Goal: Find specific page/section: Find specific page/section

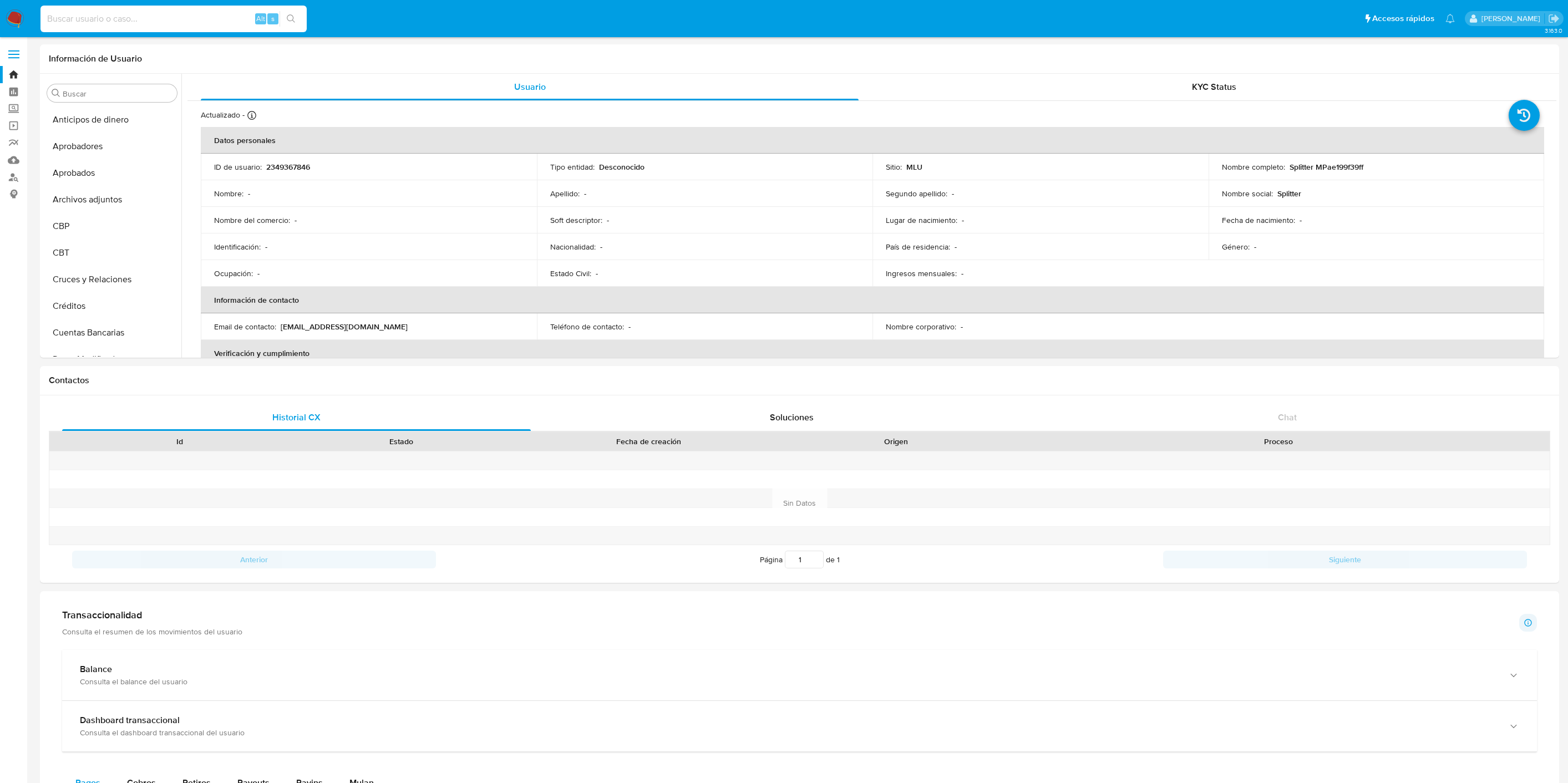
select select "10"
click at [159, 19] on input at bounding box center [173, 19] width 266 height 15
type input "544137693"
click at [133, 18] on input "544137693" at bounding box center [173, 19] width 266 height 15
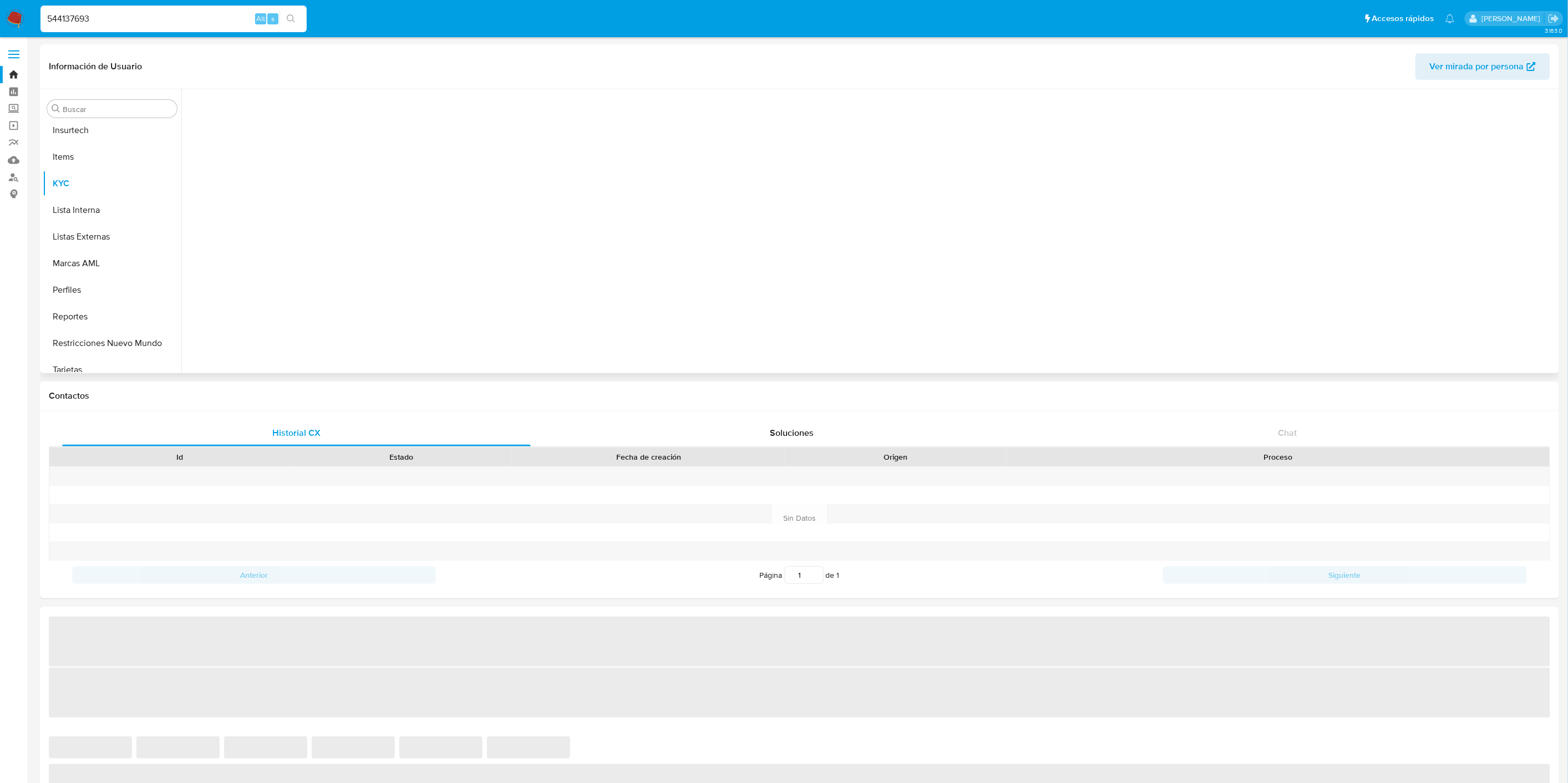
scroll to position [574, 0]
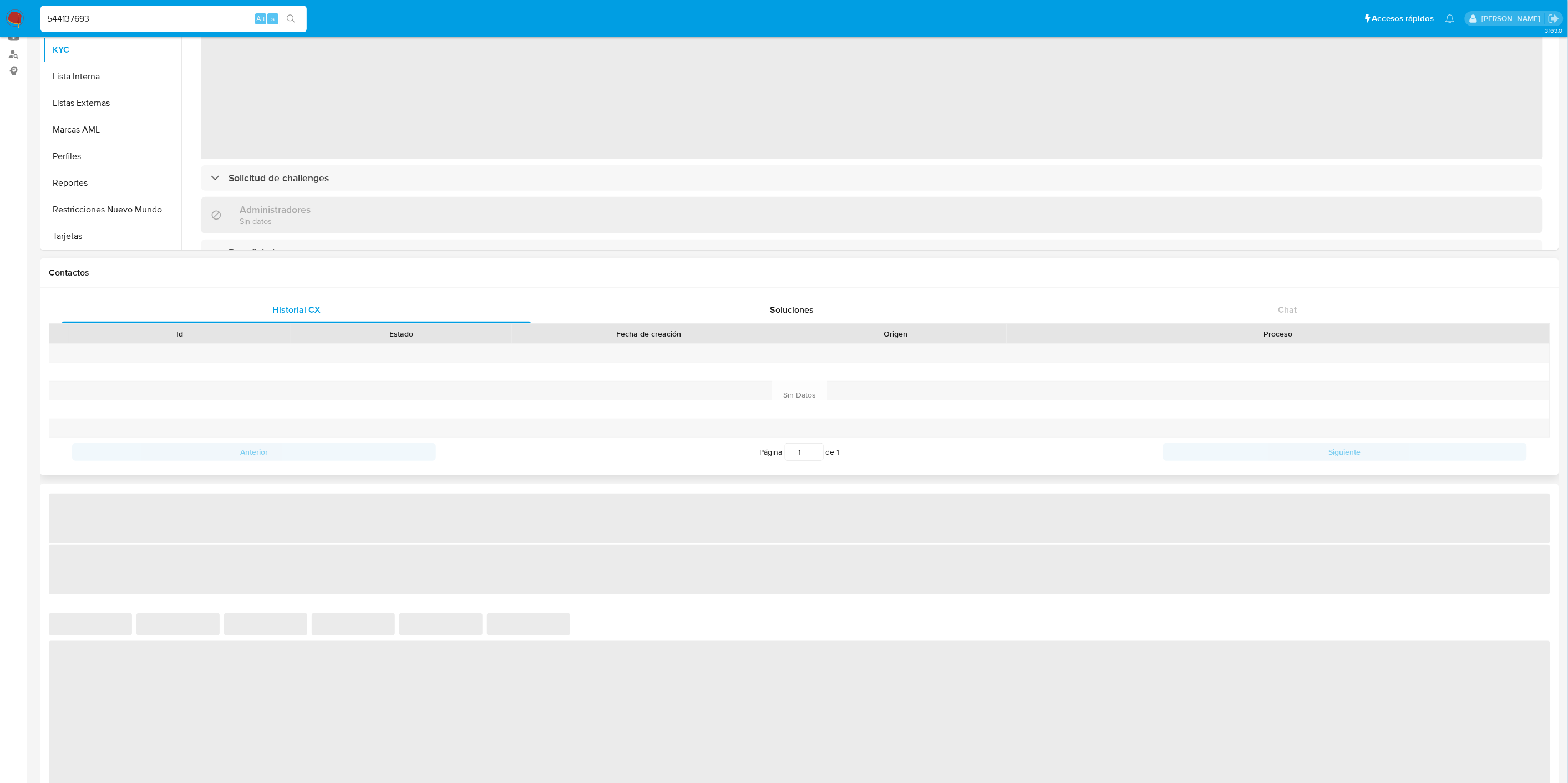
select select "10"
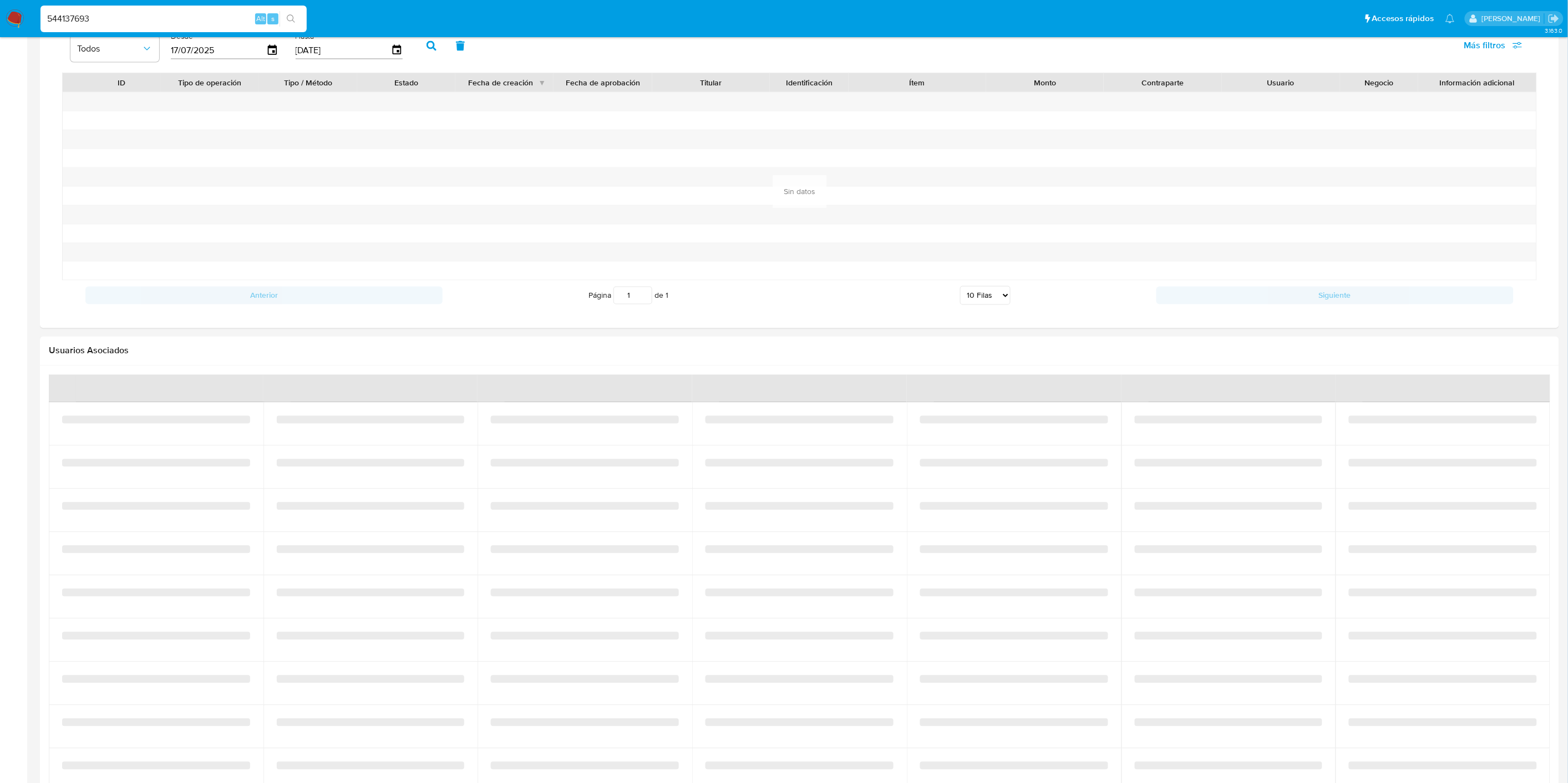
scroll to position [678, 0]
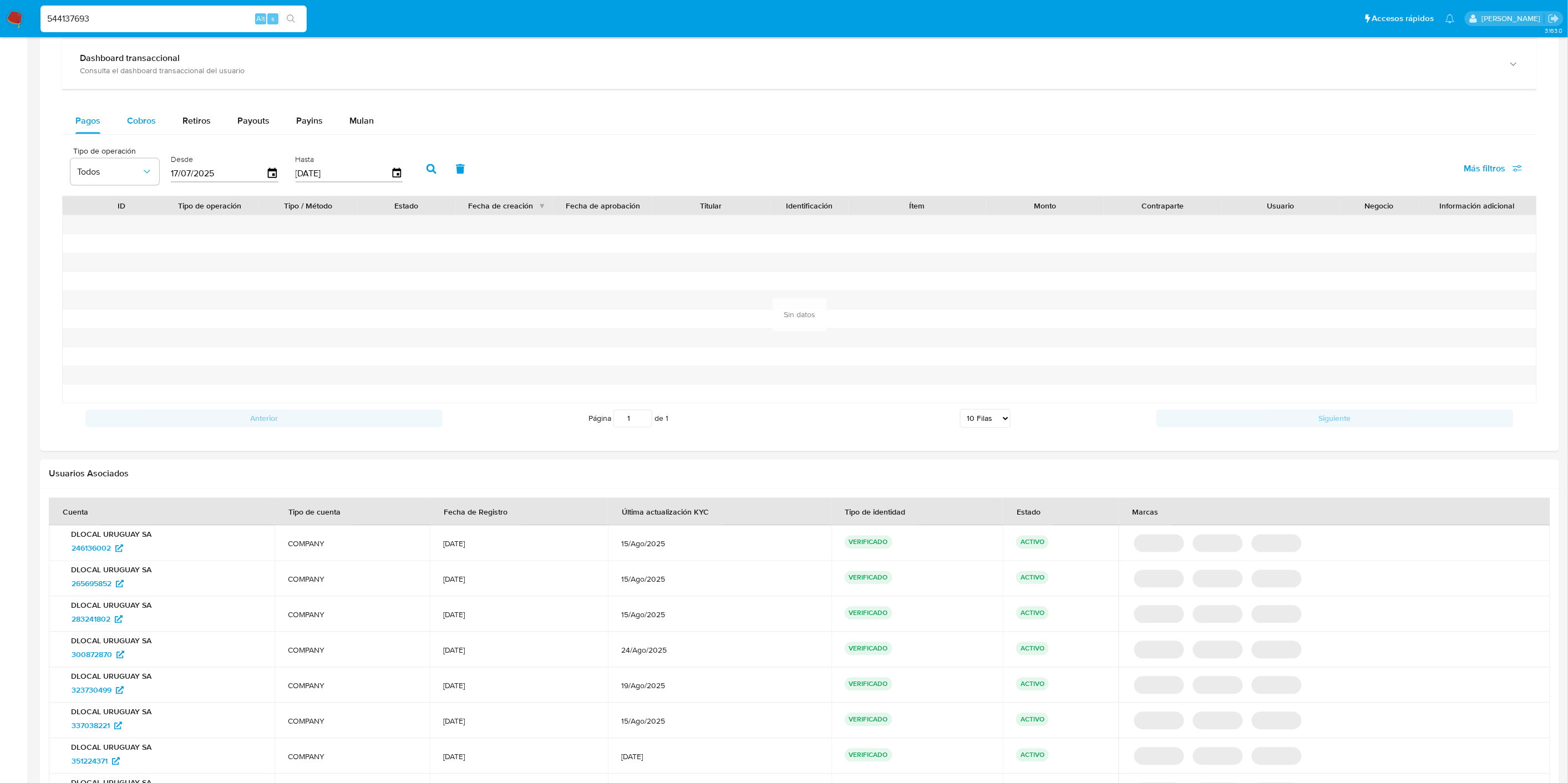
click at [135, 130] on div "Cobros" at bounding box center [141, 121] width 29 height 27
select select "10"
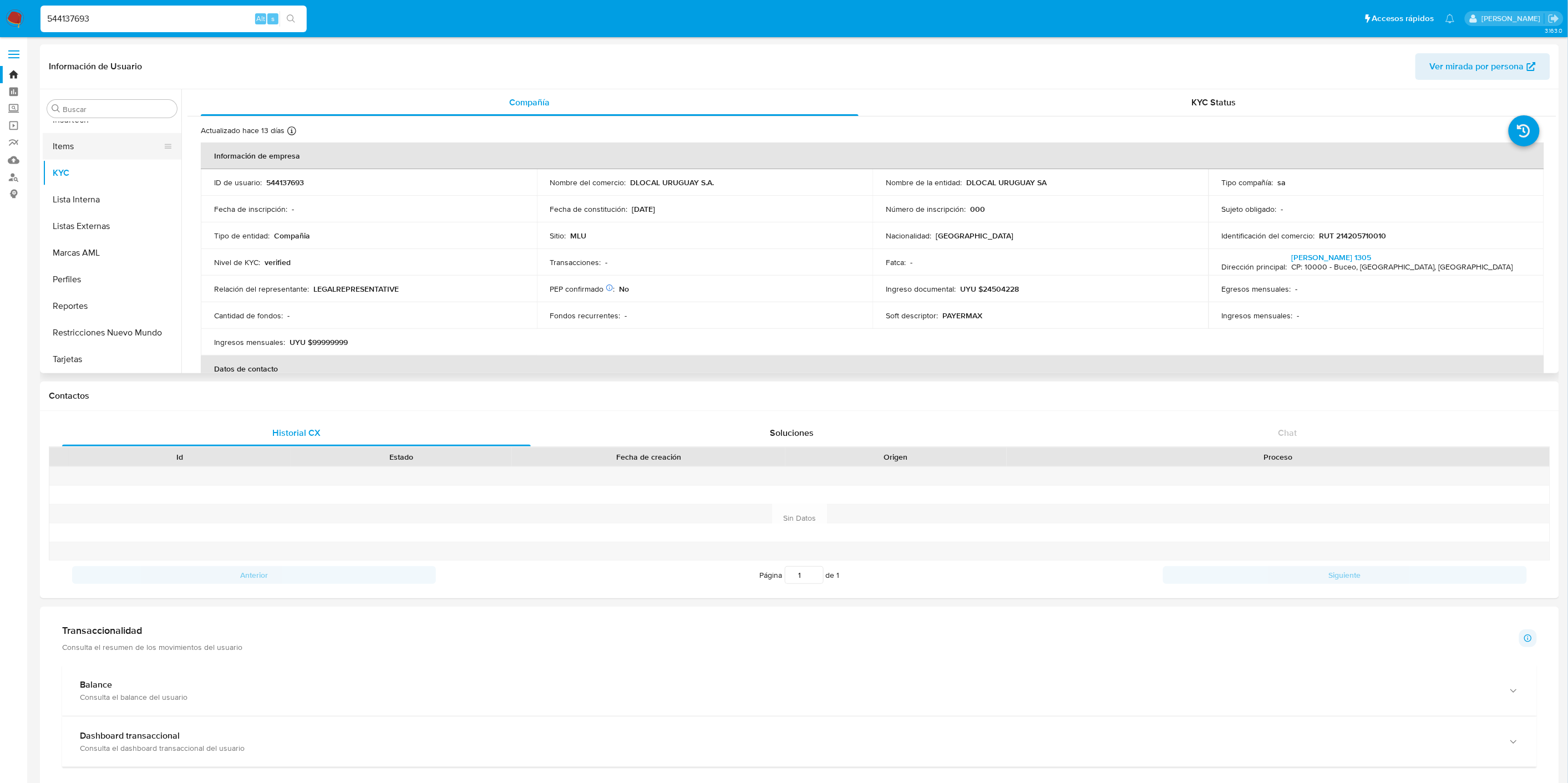
scroll to position [390, 0]
click at [86, 151] on button "General" at bounding box center [107, 145] width 130 height 27
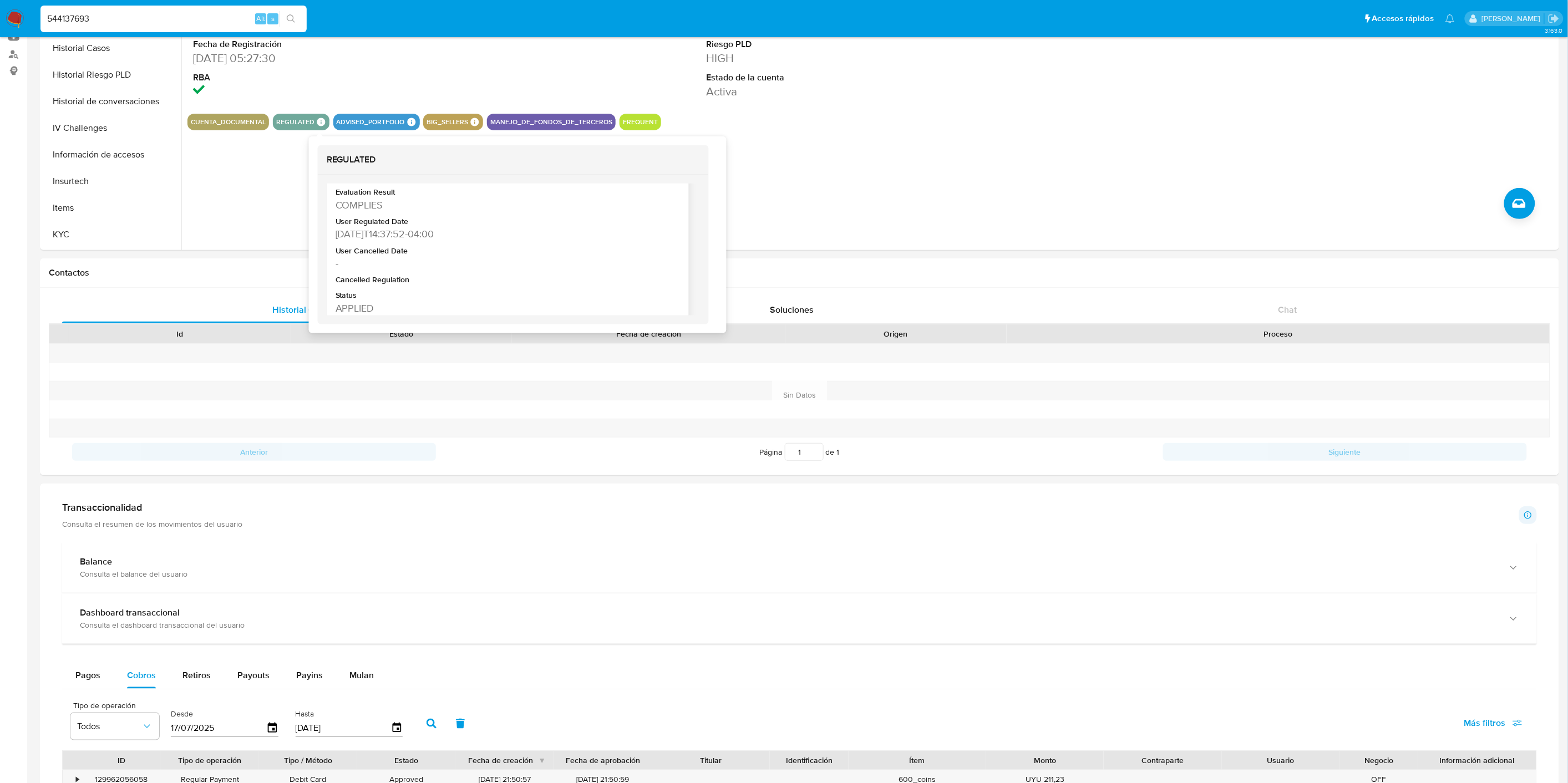
scroll to position [308, 0]
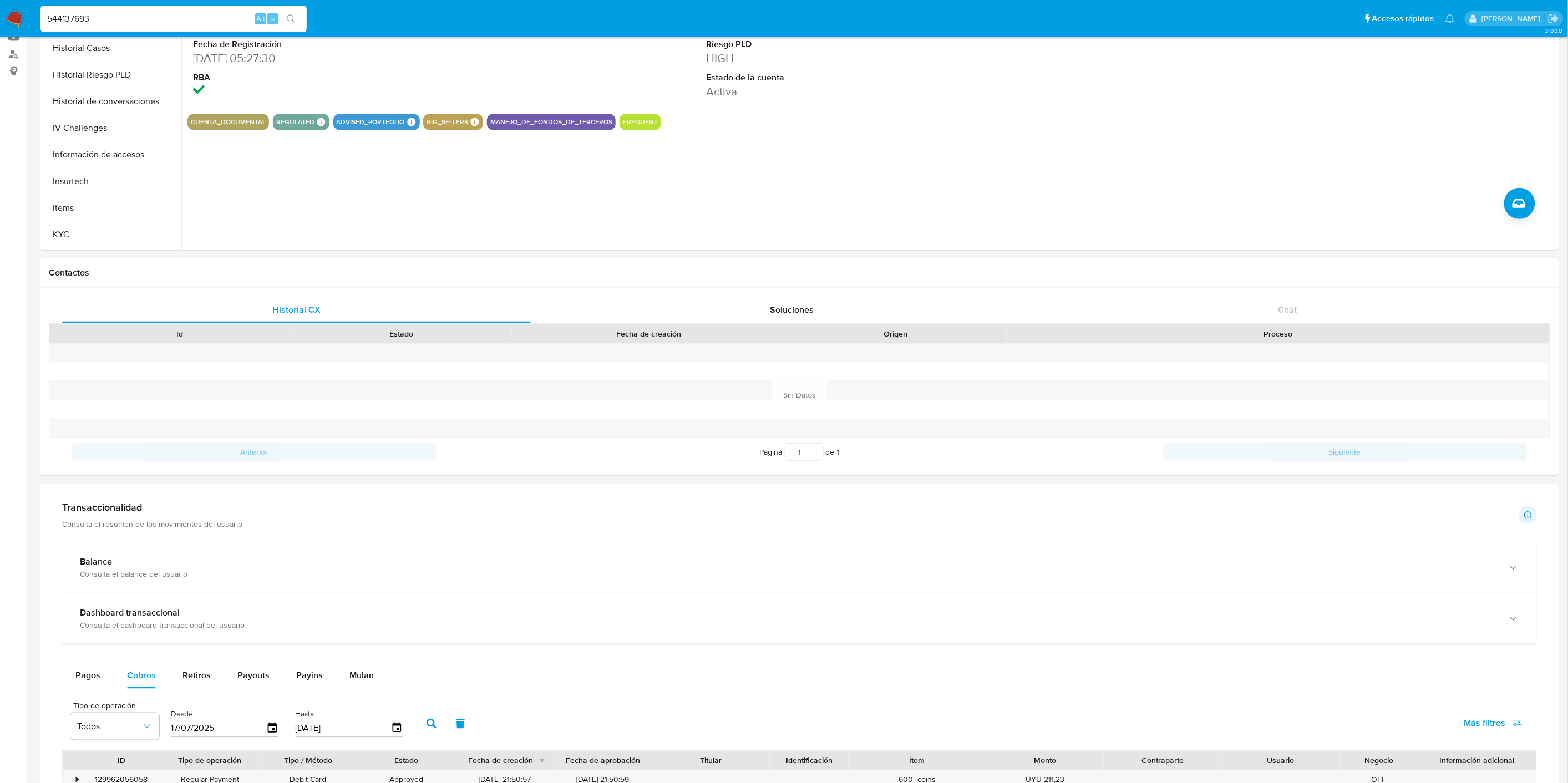
click at [107, 24] on input "544137693" at bounding box center [173, 19] width 266 height 15
paste input "1024250820"
type input "1024250820"
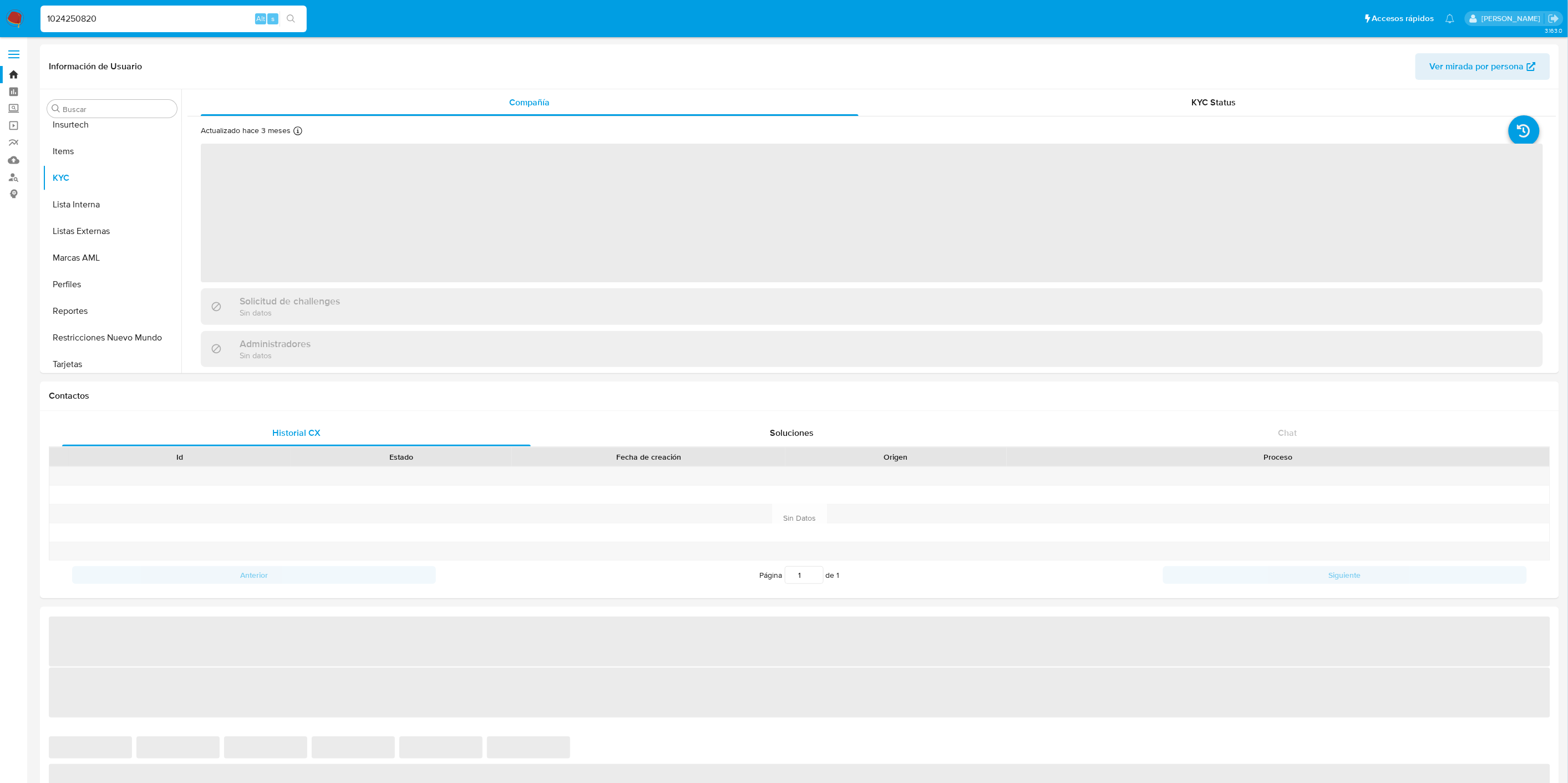
scroll to position [574, 0]
select select "10"
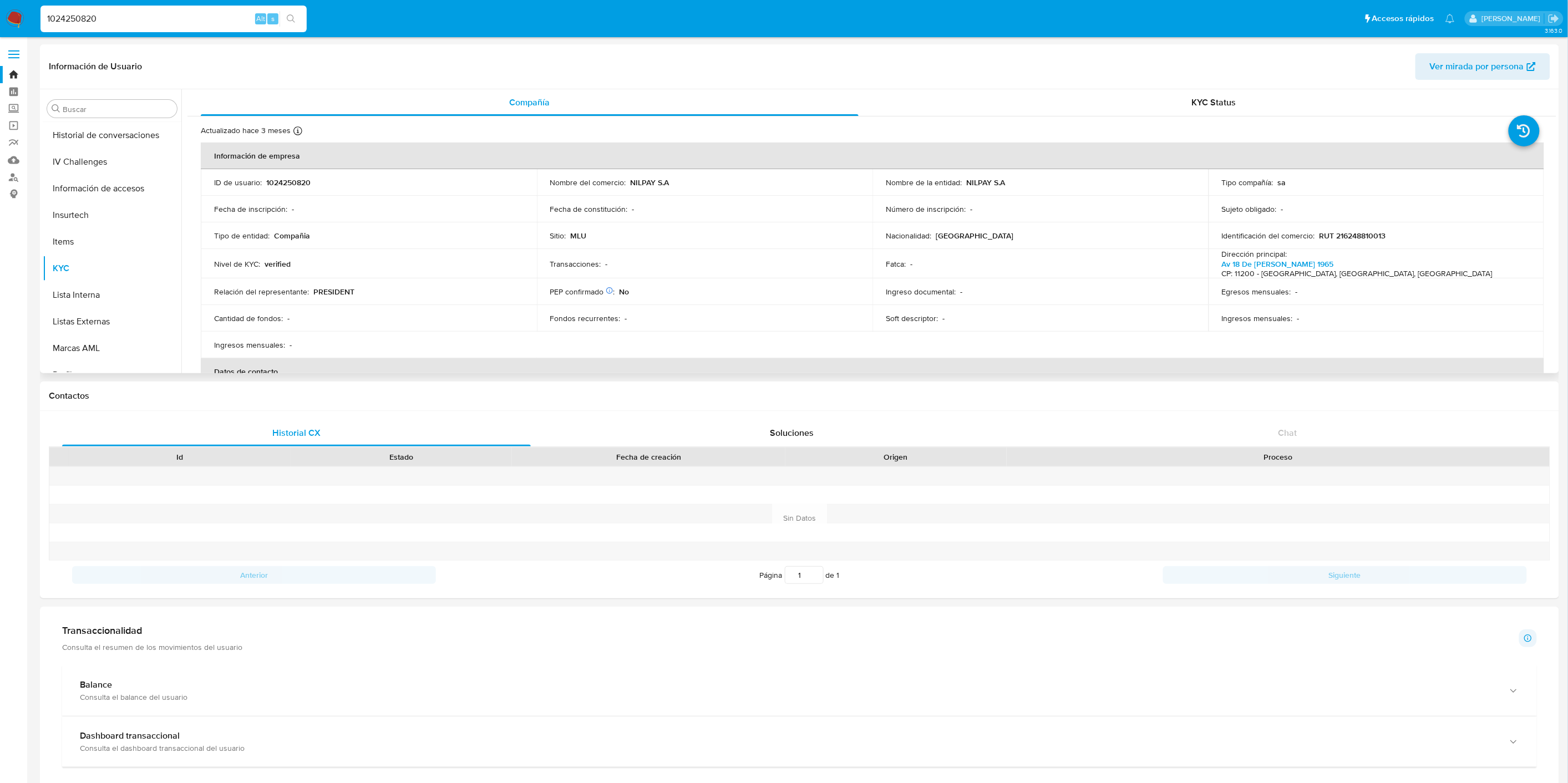
scroll to position [328, 0]
click at [116, 204] on button "General" at bounding box center [107, 206] width 130 height 27
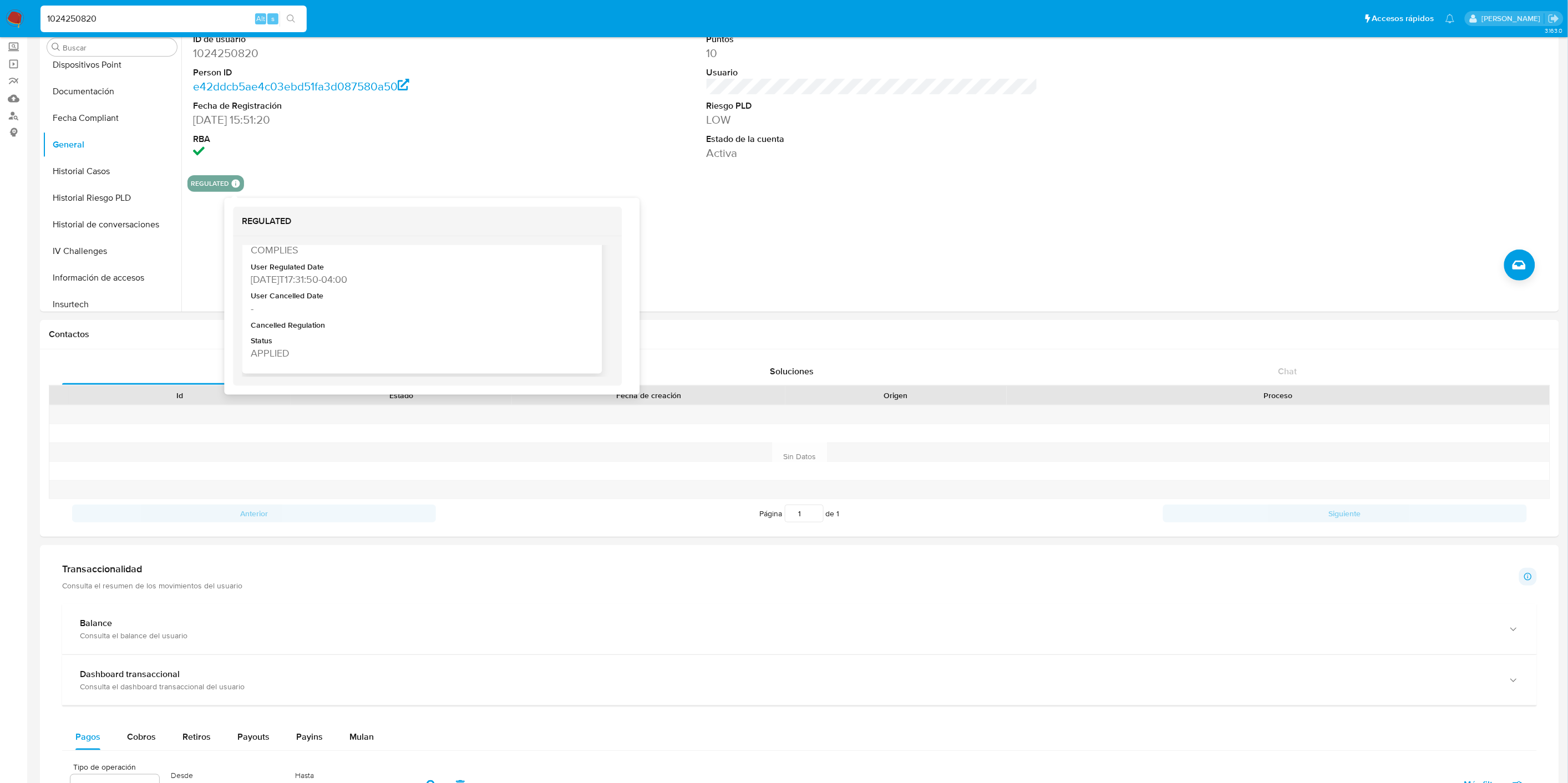
scroll to position [258, 0]
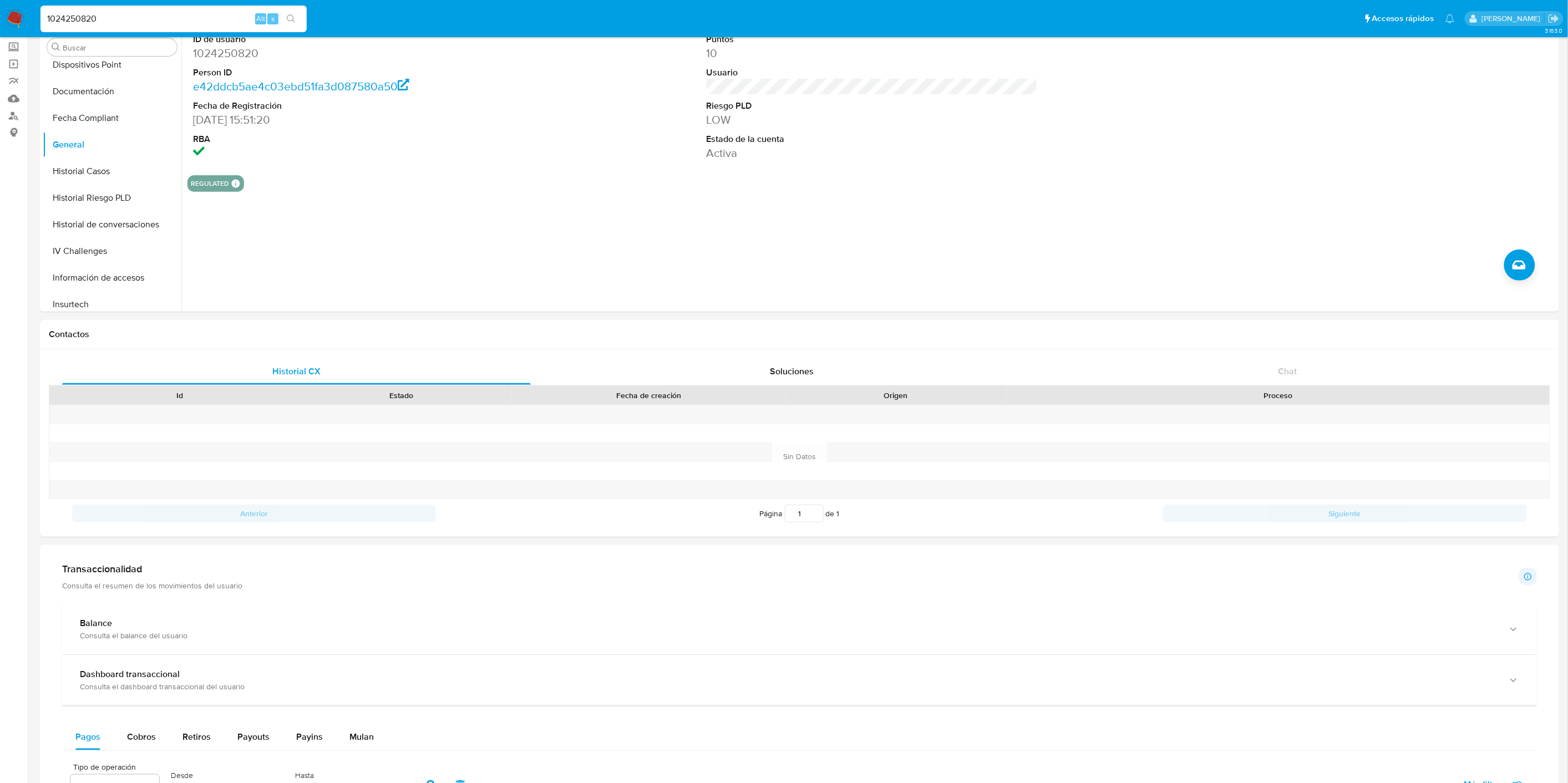
click at [101, 14] on input "1024250820" at bounding box center [173, 19] width 266 height 15
click at [102, 14] on input "1024250820" at bounding box center [173, 19] width 266 height 15
paste input "444990475"
type input "444990475"
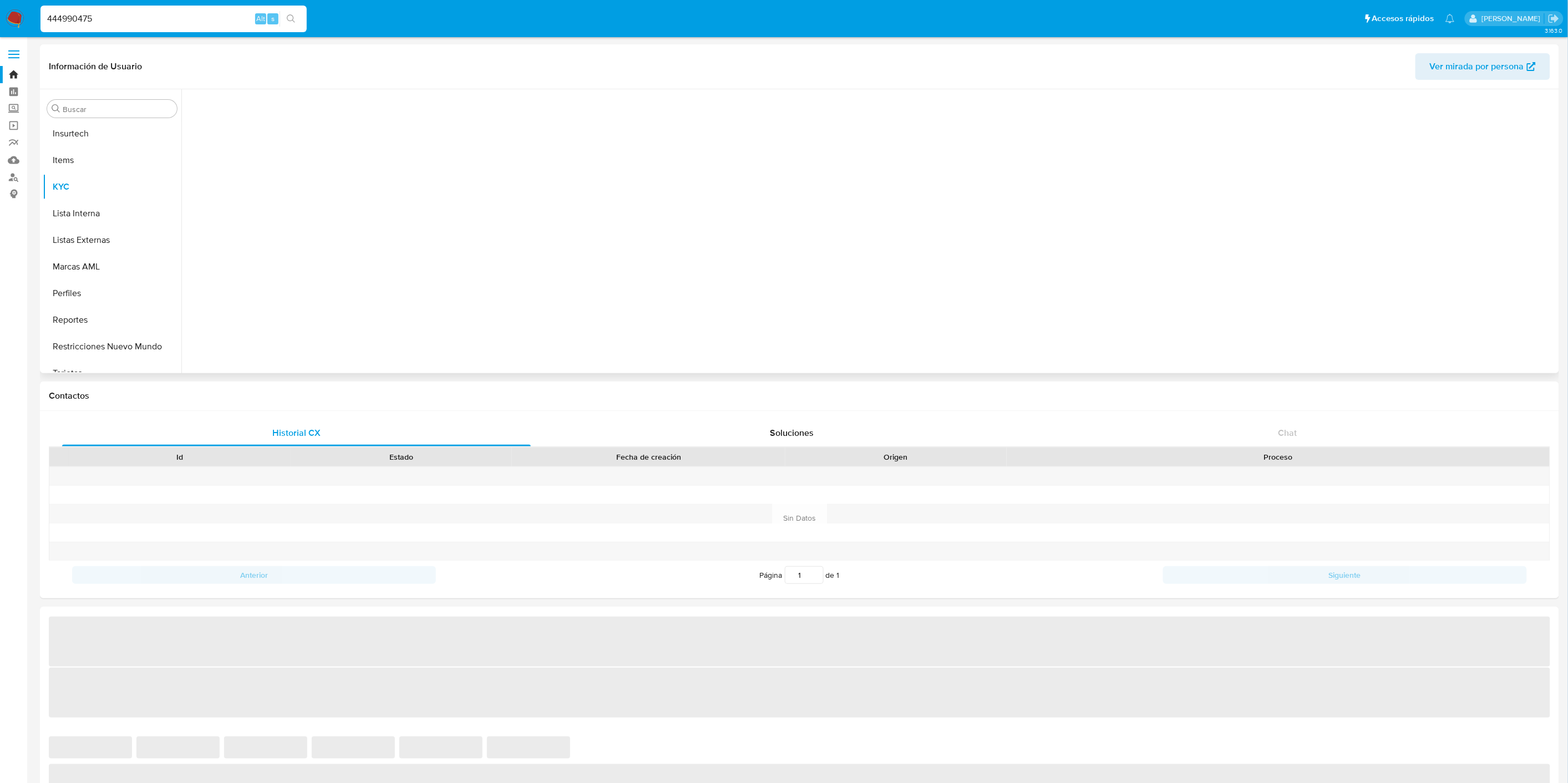
scroll to position [574, 0]
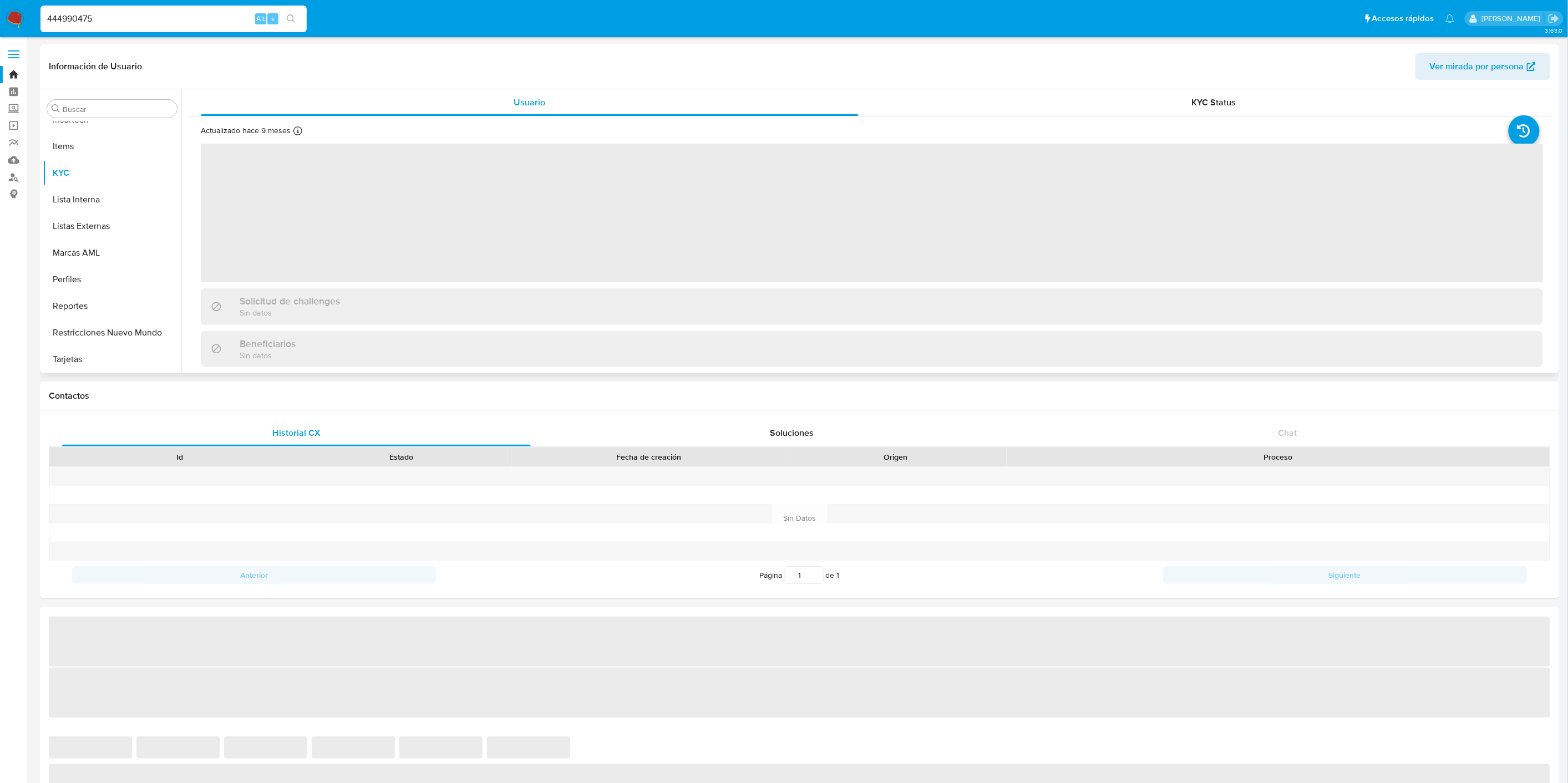
select select "10"
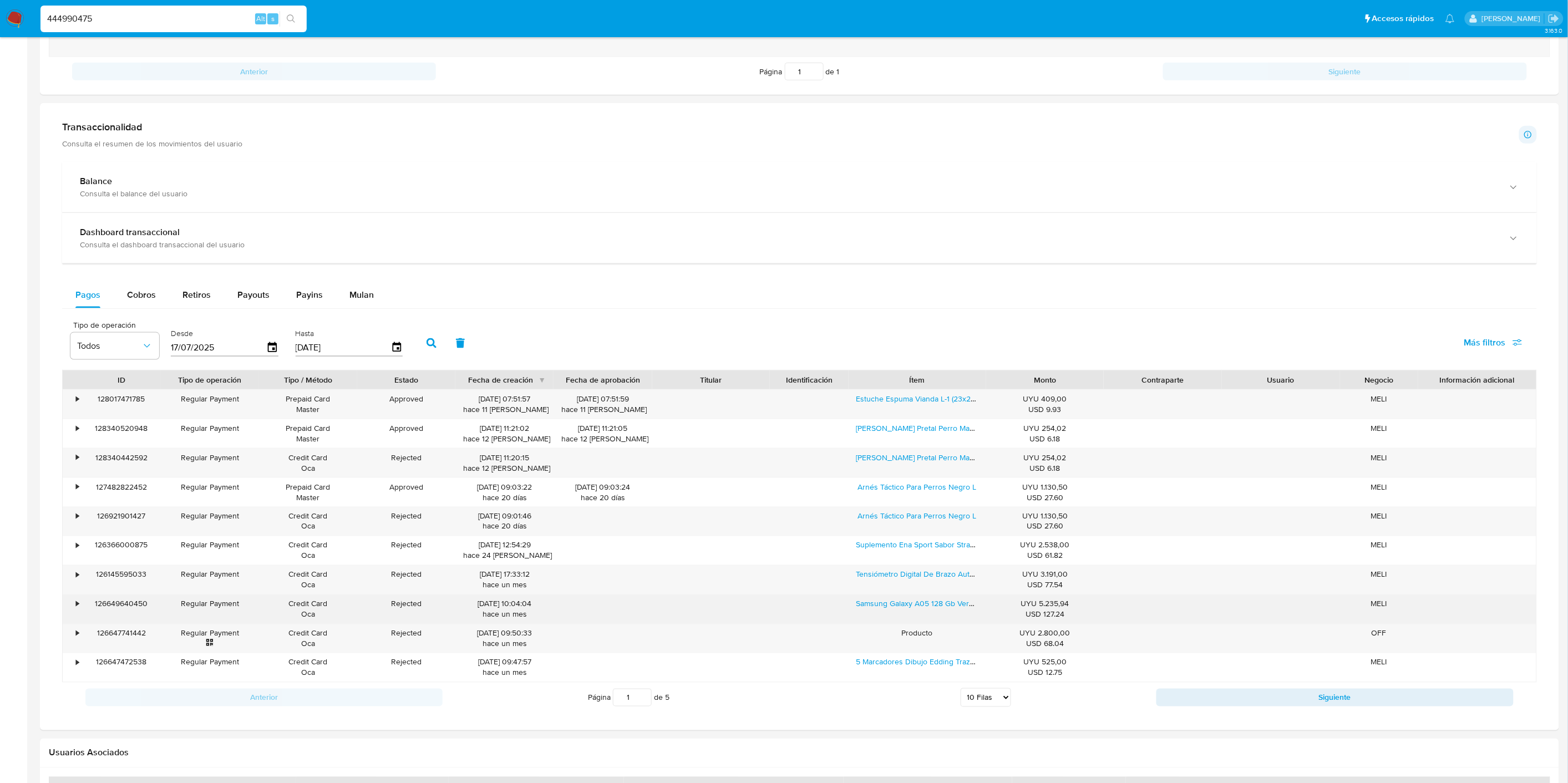
scroll to position [554, 0]
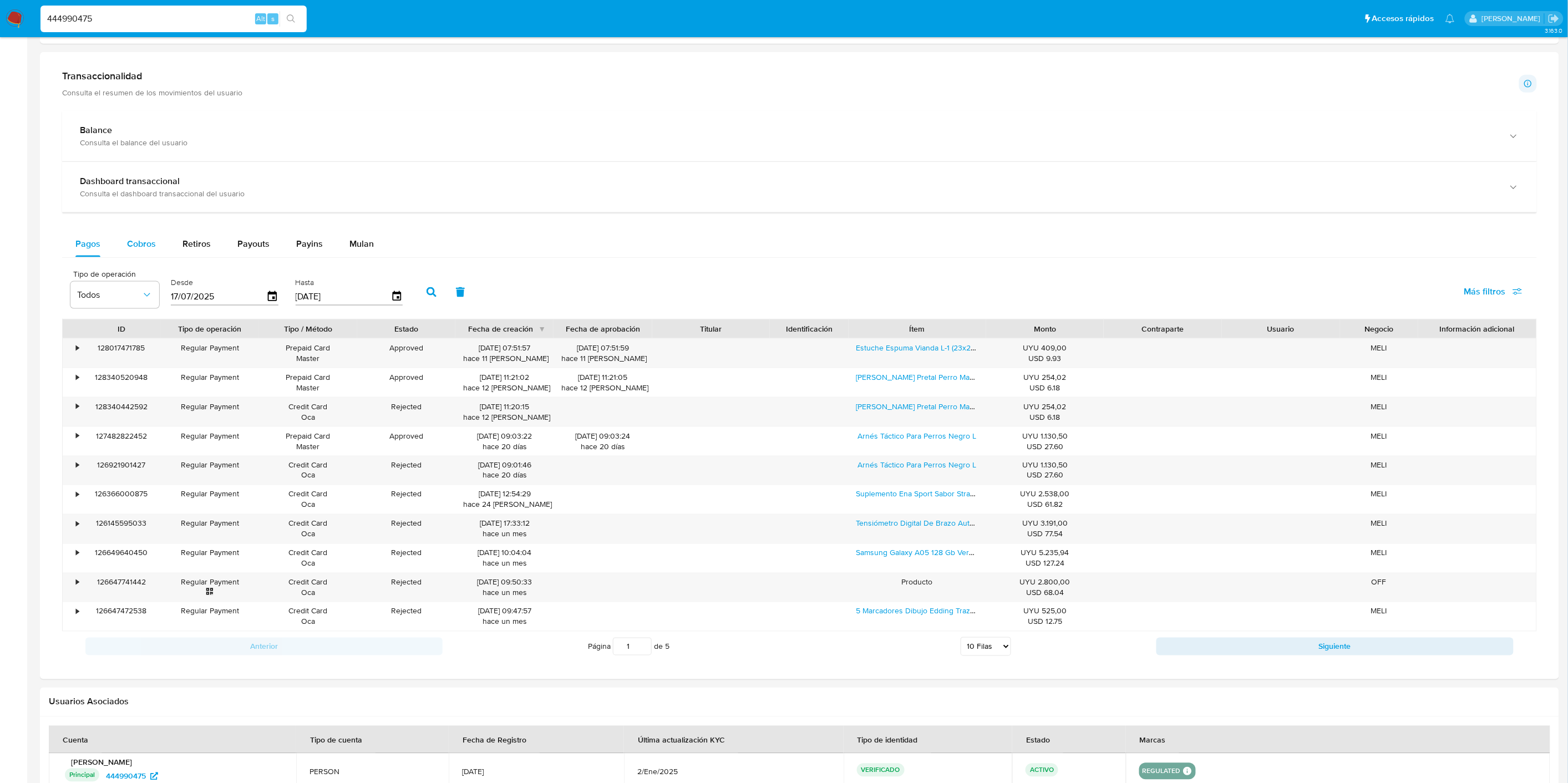
click at [156, 254] on button "Cobros" at bounding box center [141, 244] width 55 height 27
select select "10"
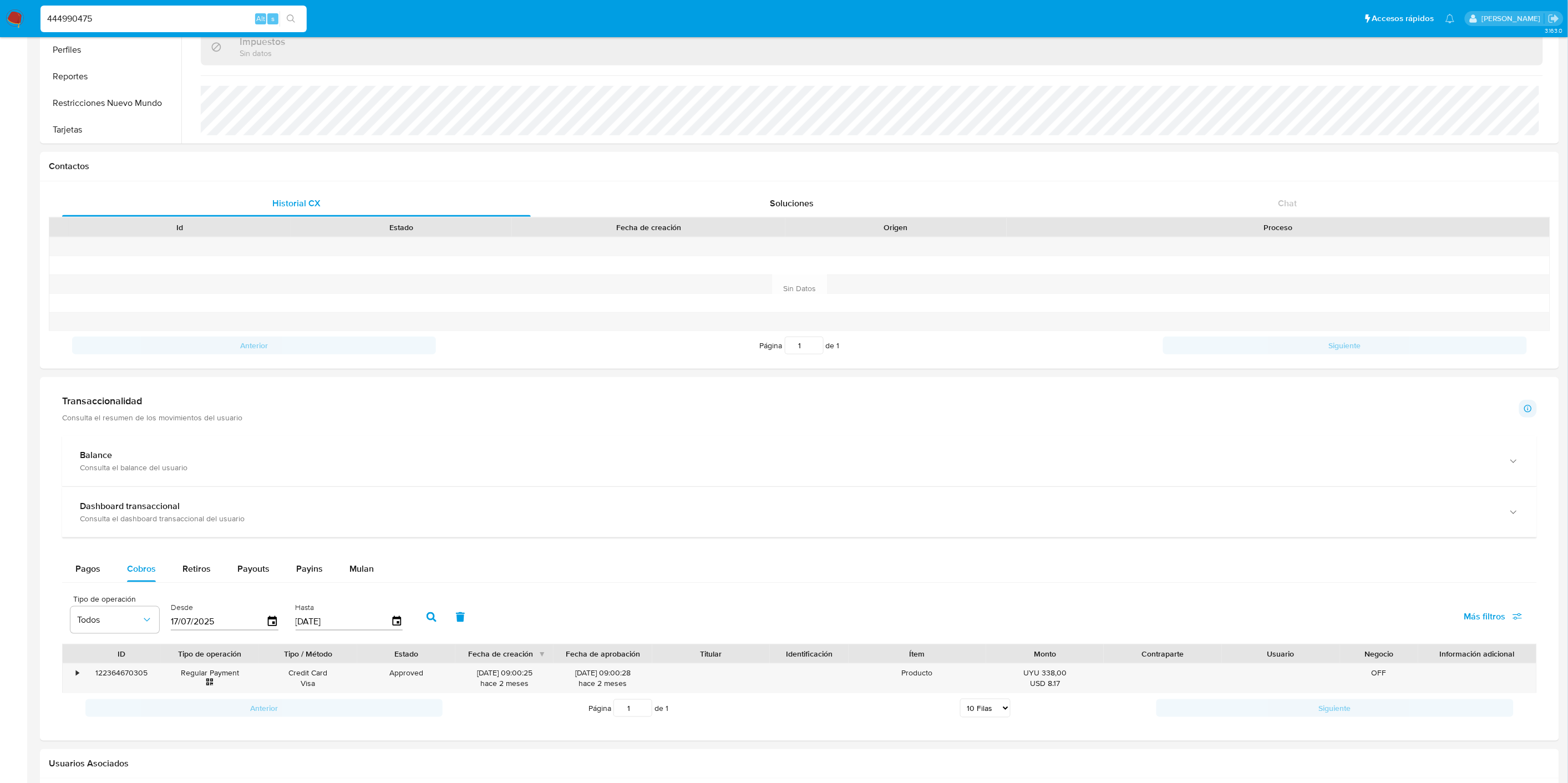
scroll to position [397, 0]
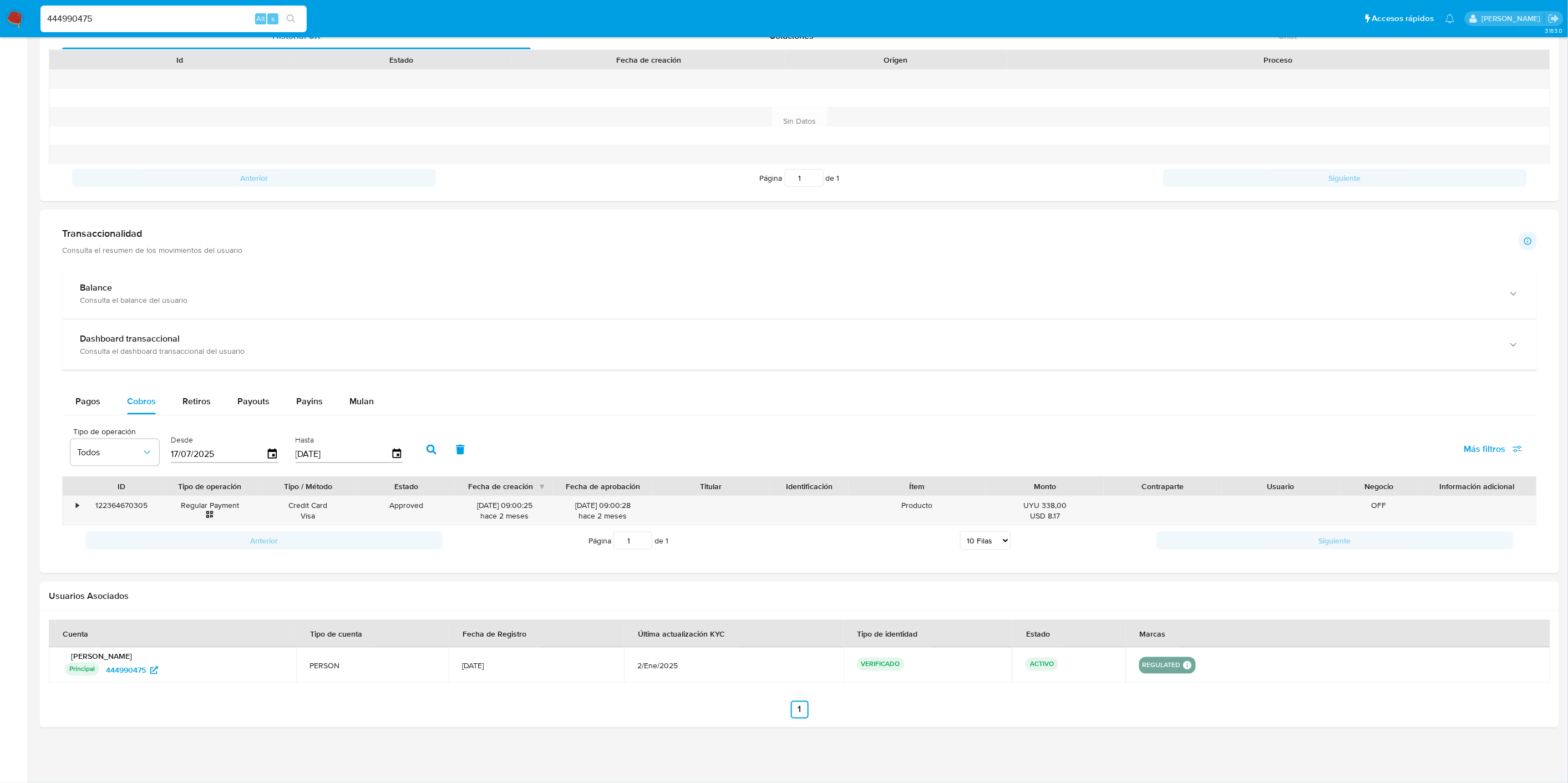
click at [195, 19] on input "444990475" at bounding box center [173, 19] width 266 height 15
paste input "1191678098"
type input "1191678098"
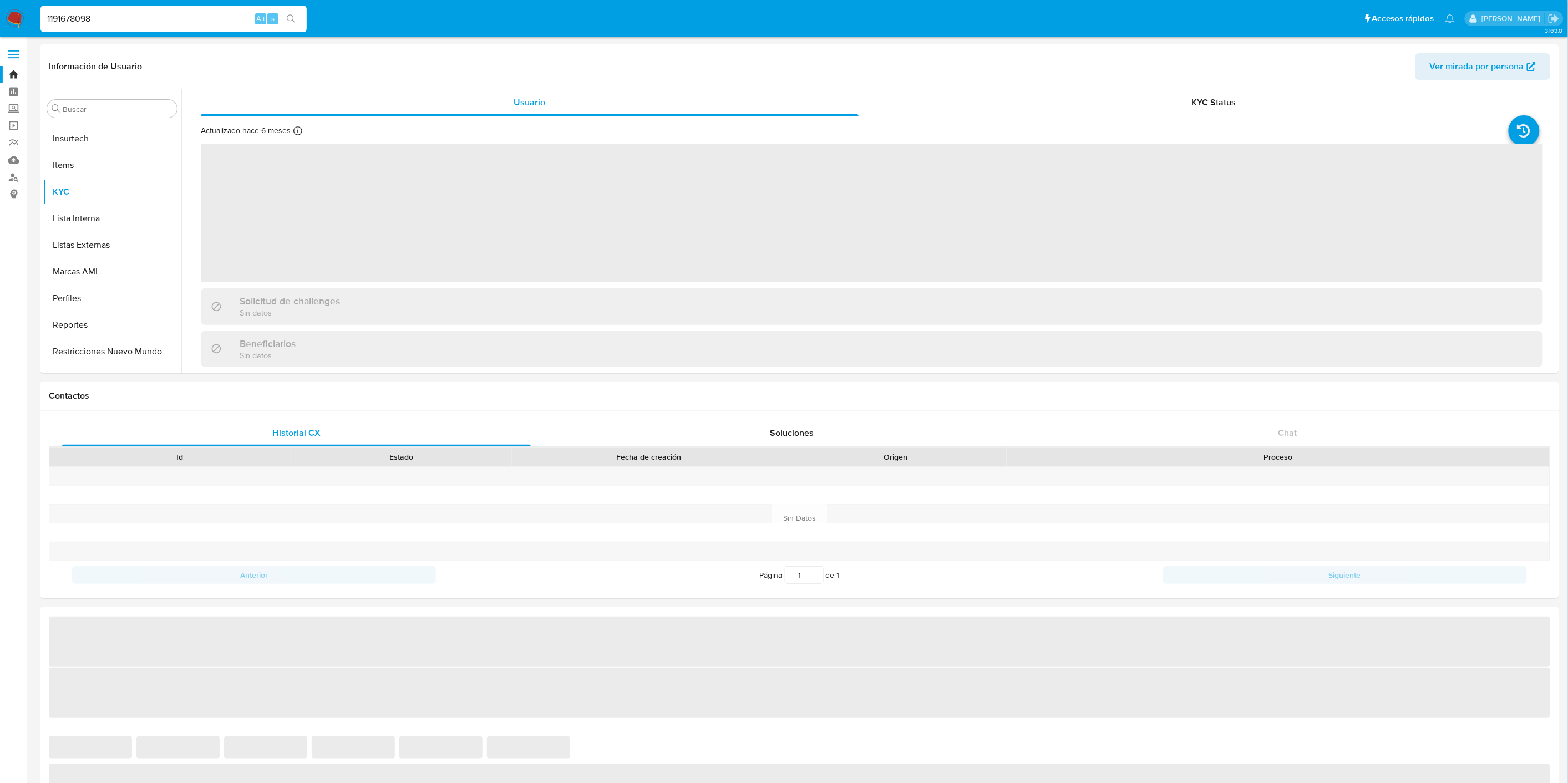
scroll to position [574, 0]
select select "10"
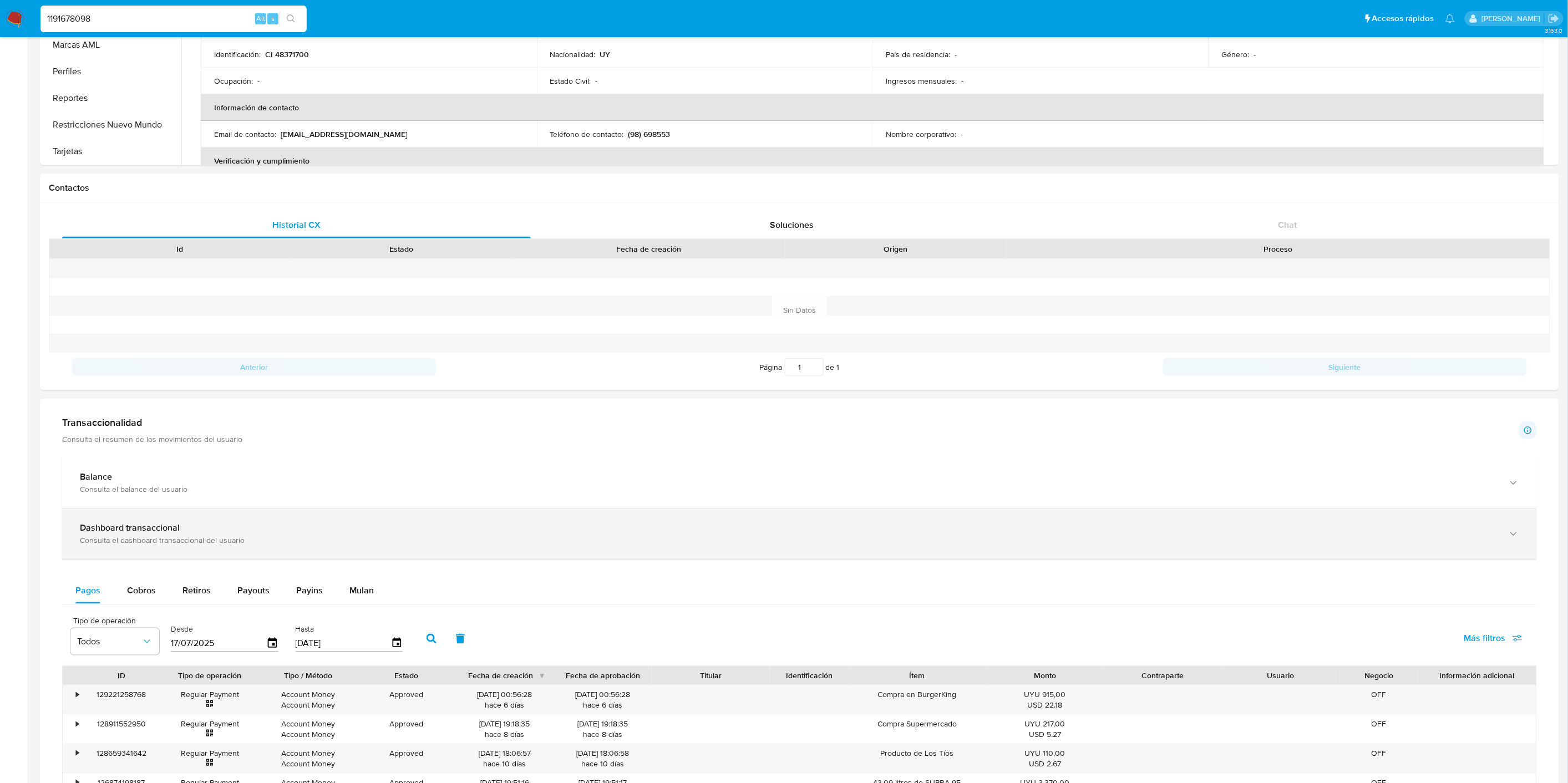
scroll to position [431, 0]
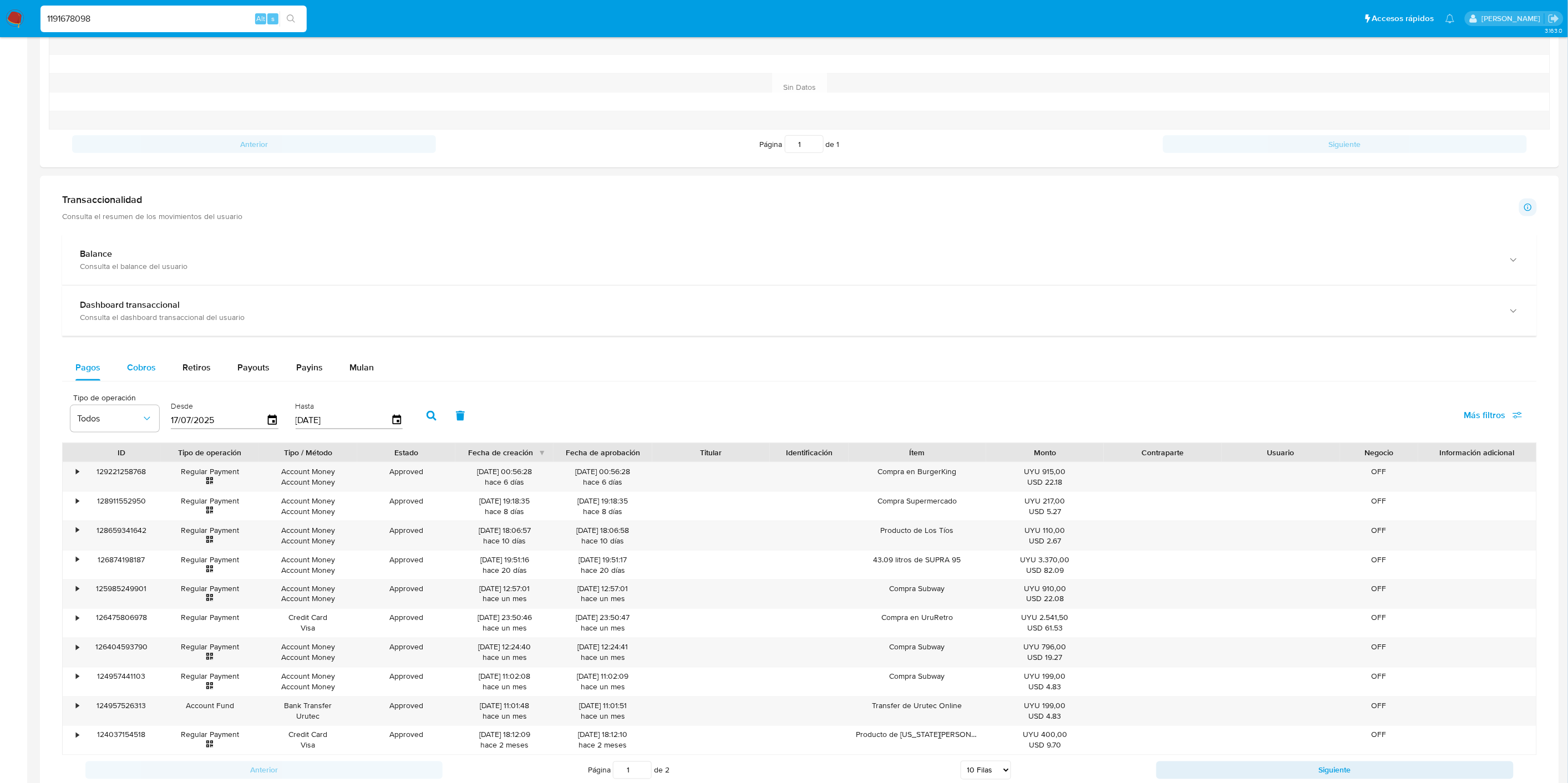
click at [142, 364] on span "Cobros" at bounding box center [141, 367] width 29 height 13
select select "10"
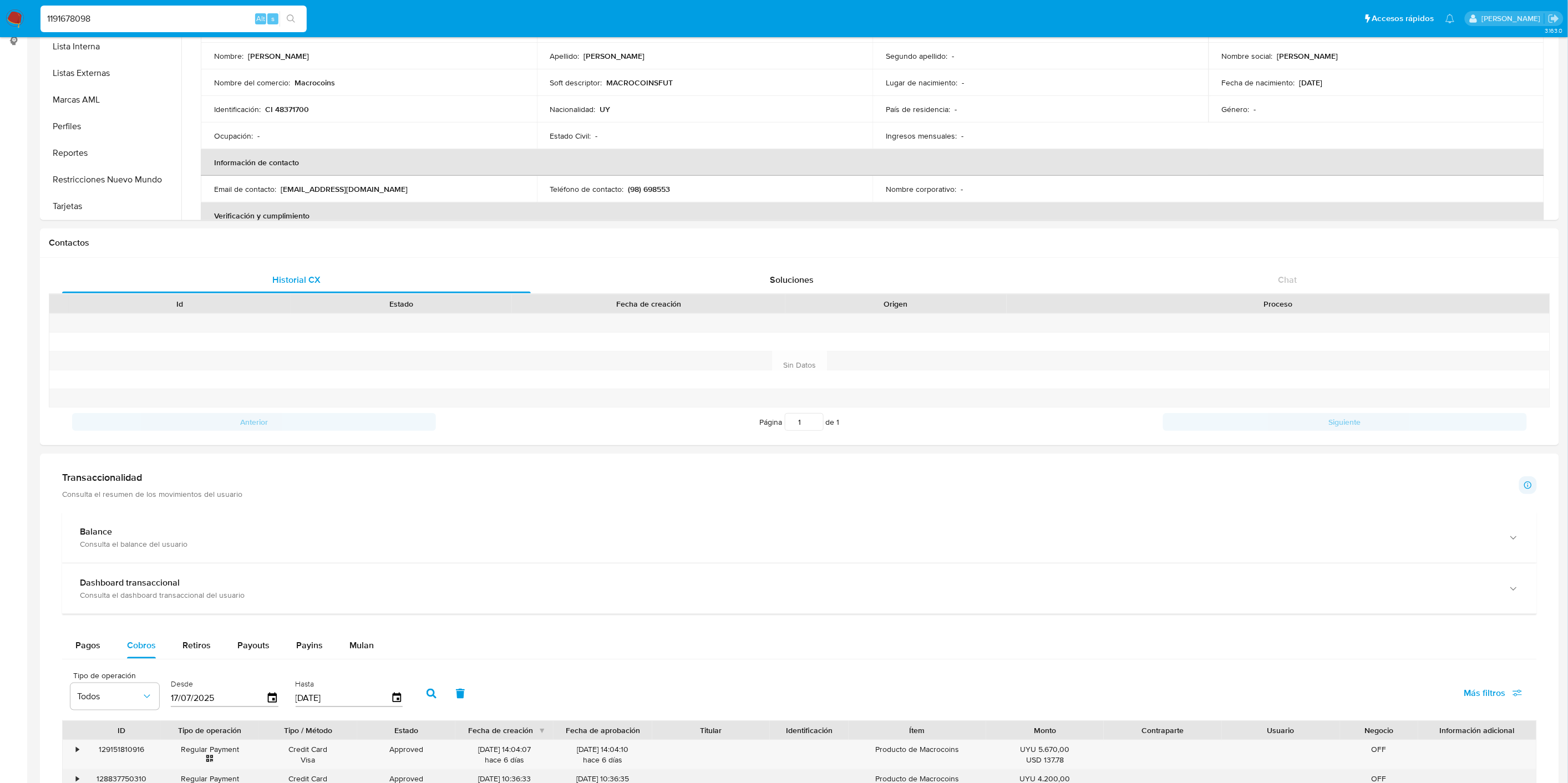
scroll to position [0, 0]
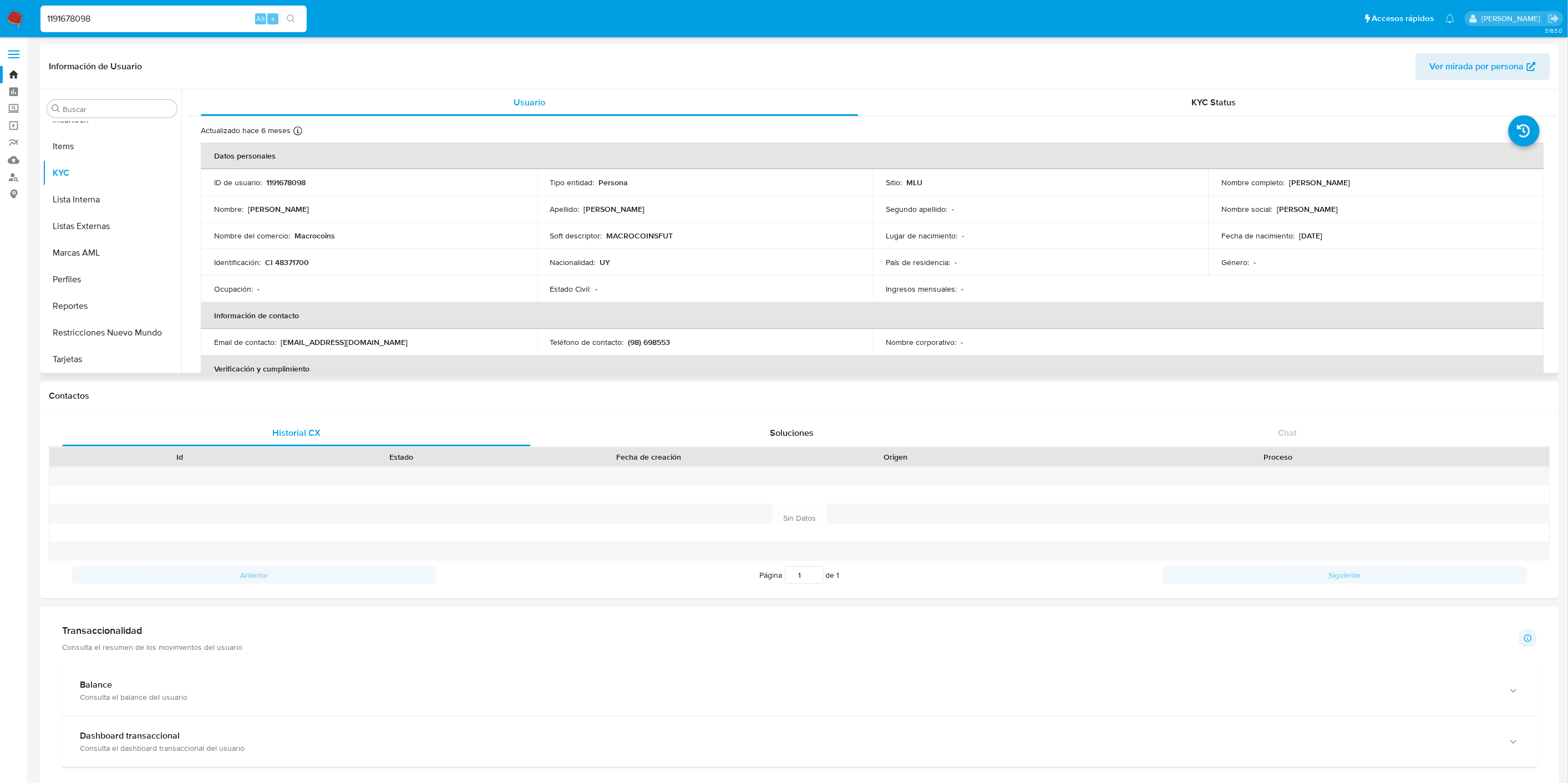
click at [652, 238] on p "MACROCOINSFUT" at bounding box center [640, 235] width 66 height 10
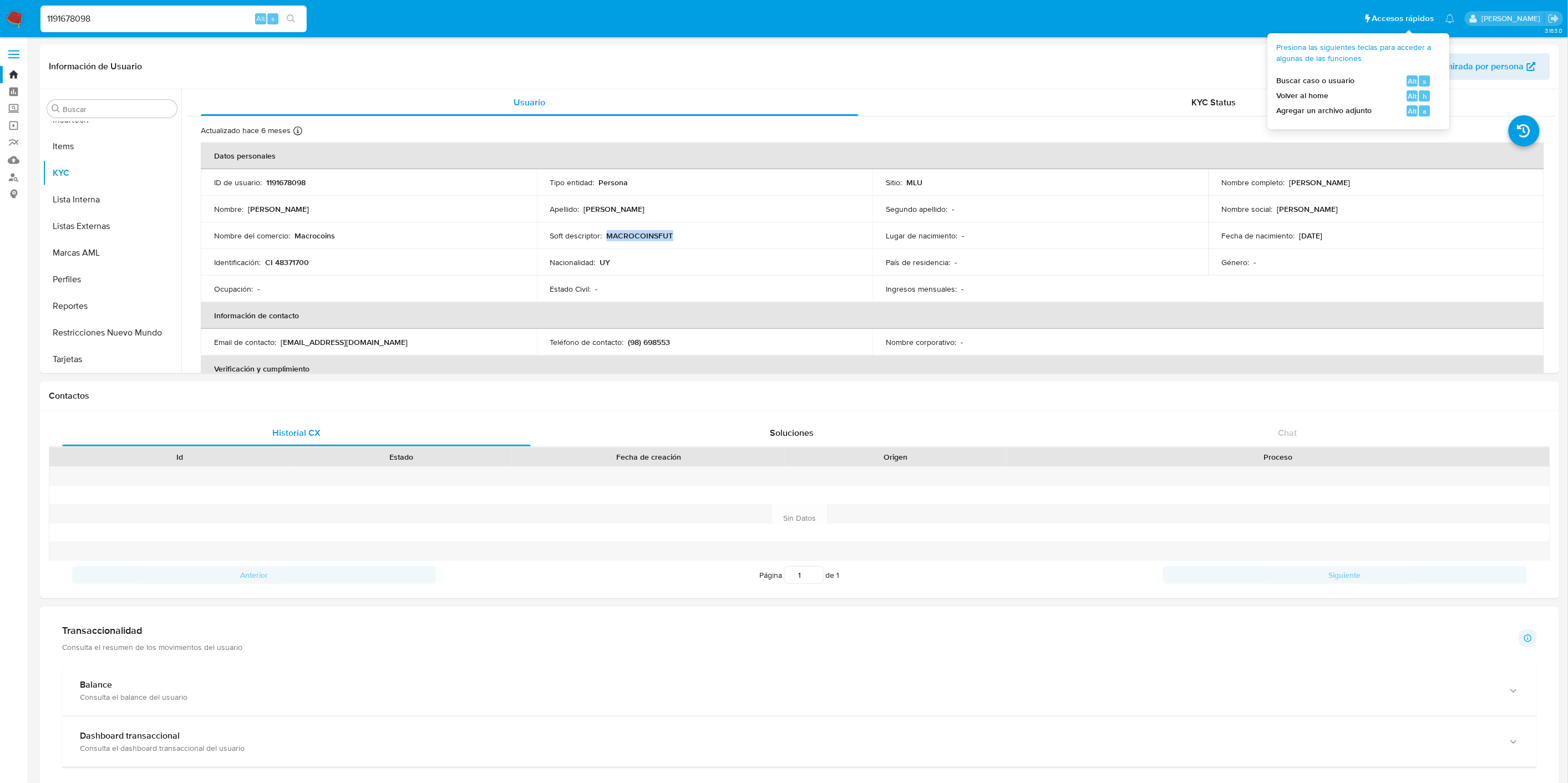
copy p "MACROCOINSFUT"
